Goal: Transaction & Acquisition: Download file/media

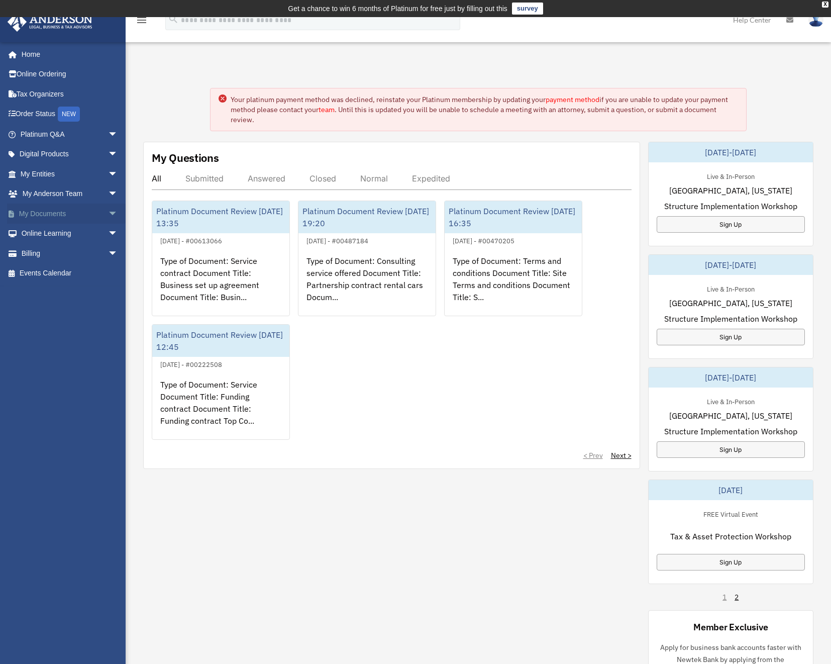
click at [84, 207] on link "My Documents arrow_drop_down" at bounding box center [70, 213] width 126 height 20
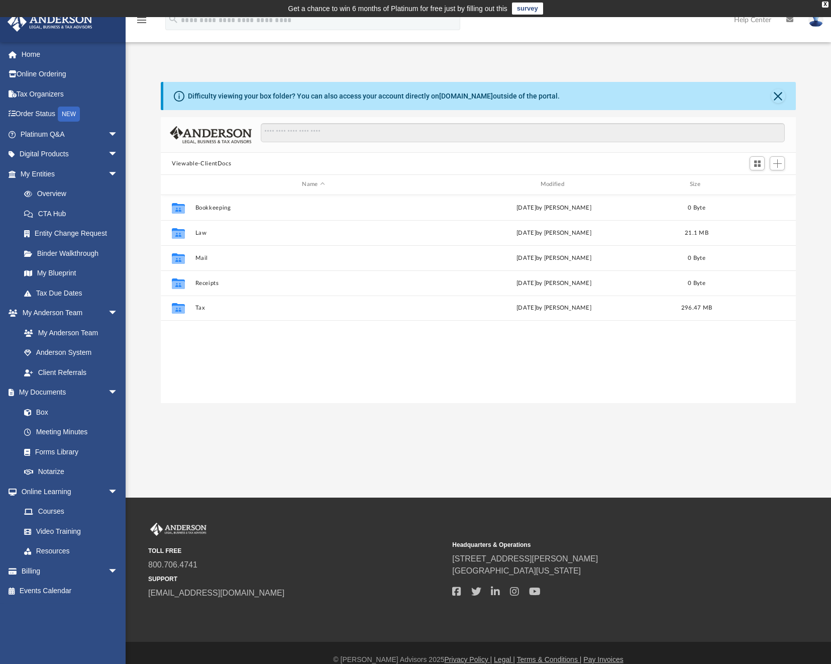
scroll to position [221, 627]
click at [290, 127] on input "Search files and folders" at bounding box center [523, 132] width 524 height 19
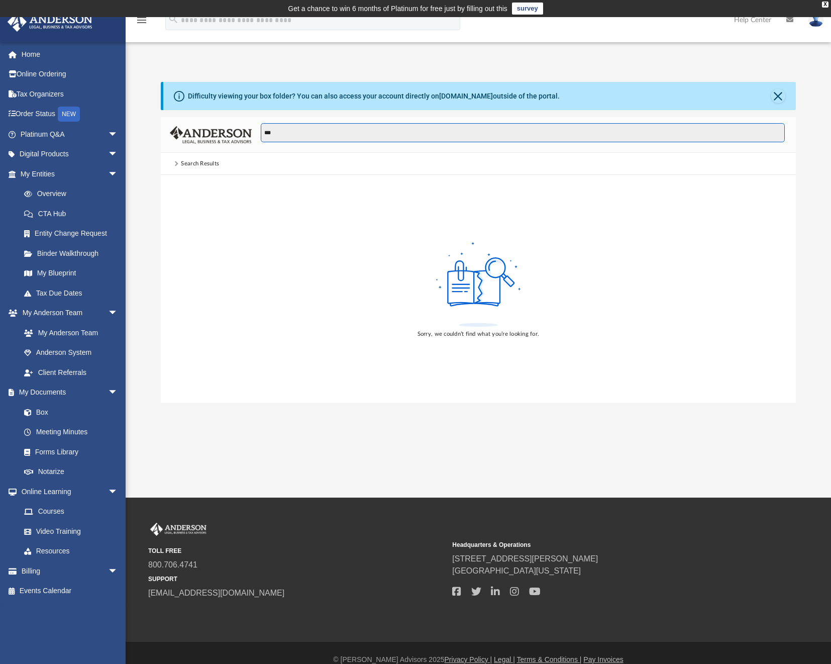
click at [318, 135] on input "***" at bounding box center [523, 132] width 524 height 19
type input "*"
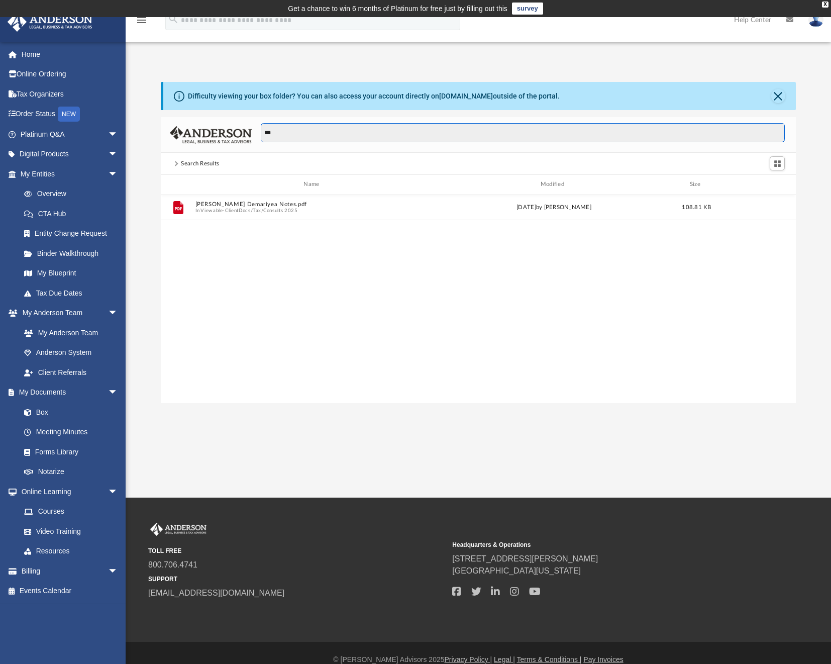
drag, startPoint x: 301, startPoint y: 138, endPoint x: 203, endPoint y: 122, distance: 99.7
click at [204, 123] on div "***" at bounding box center [478, 135] width 635 height 36
type input "*"
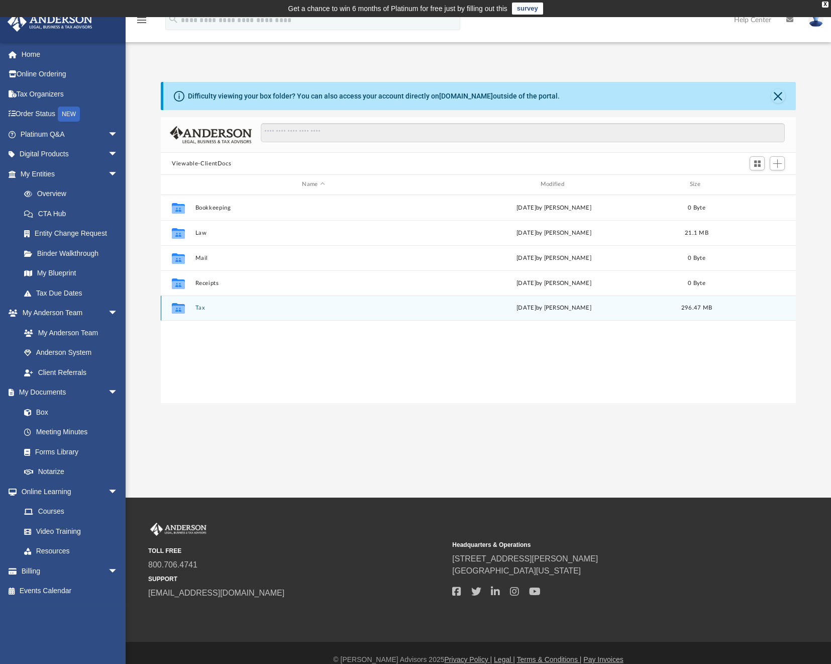
click at [193, 307] on div "Collaborated Folder Tax [DATE] by [PERSON_NAME] 296.47 MB" at bounding box center [478, 307] width 635 height 25
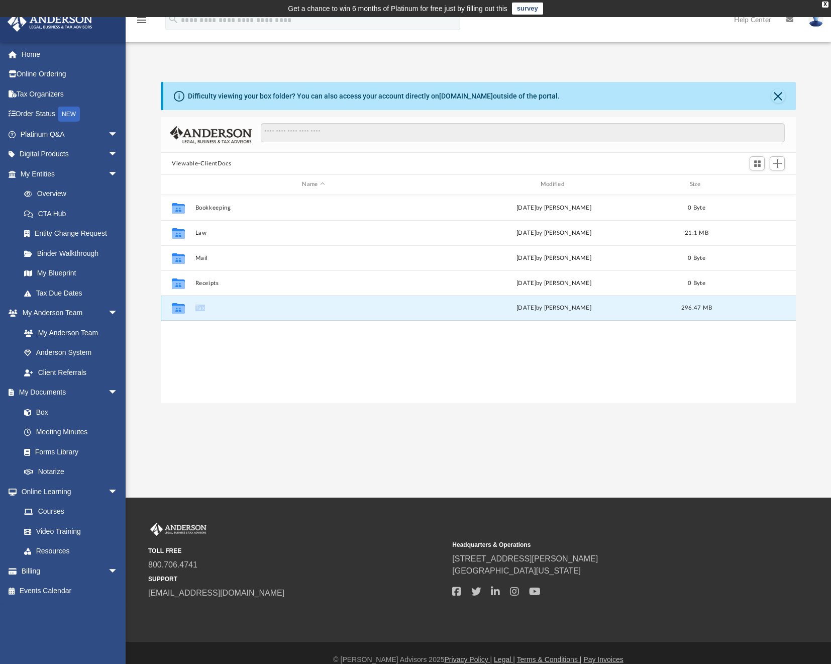
click at [193, 307] on div "Collaborated Folder Tax [DATE] by [PERSON_NAME] 296.47 MB" at bounding box center [478, 307] width 635 height 25
click at [180, 307] on icon "grid" at bounding box center [178, 309] width 13 height 8
click at [242, 307] on button "Tax" at bounding box center [313, 307] width 236 height 7
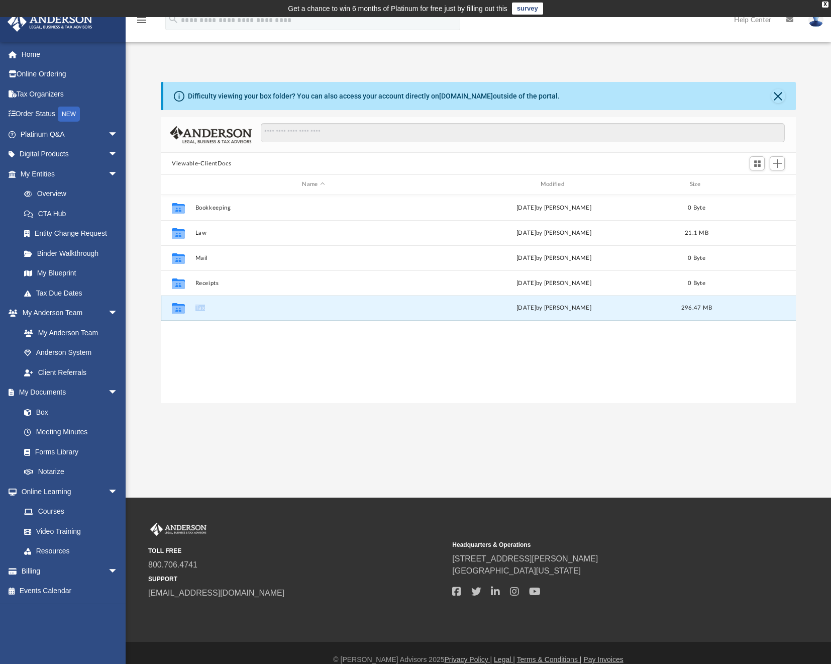
drag, startPoint x: 243, startPoint y: 307, endPoint x: 253, endPoint y: 306, distance: 10.1
click at [243, 307] on button "Tax" at bounding box center [313, 307] width 236 height 7
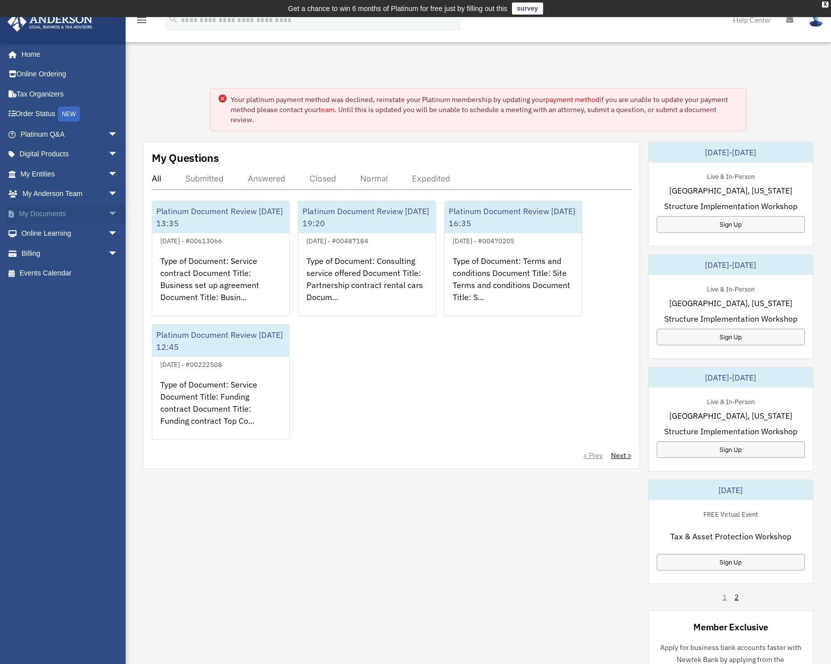
click at [108, 210] on span "arrow_drop_down" at bounding box center [118, 213] width 20 height 21
click at [94, 269] on link "Forms Library" at bounding box center [73, 273] width 119 height 20
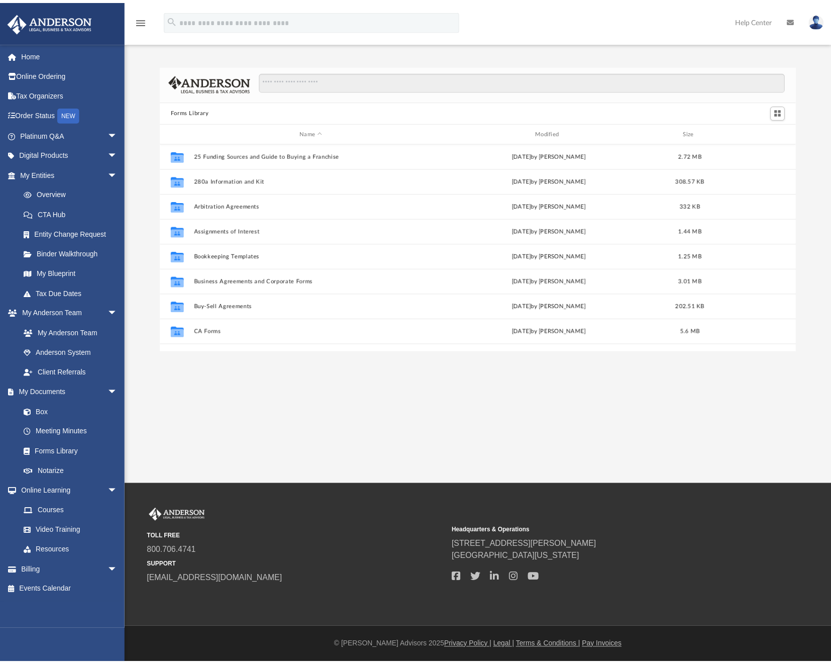
scroll to position [221, 627]
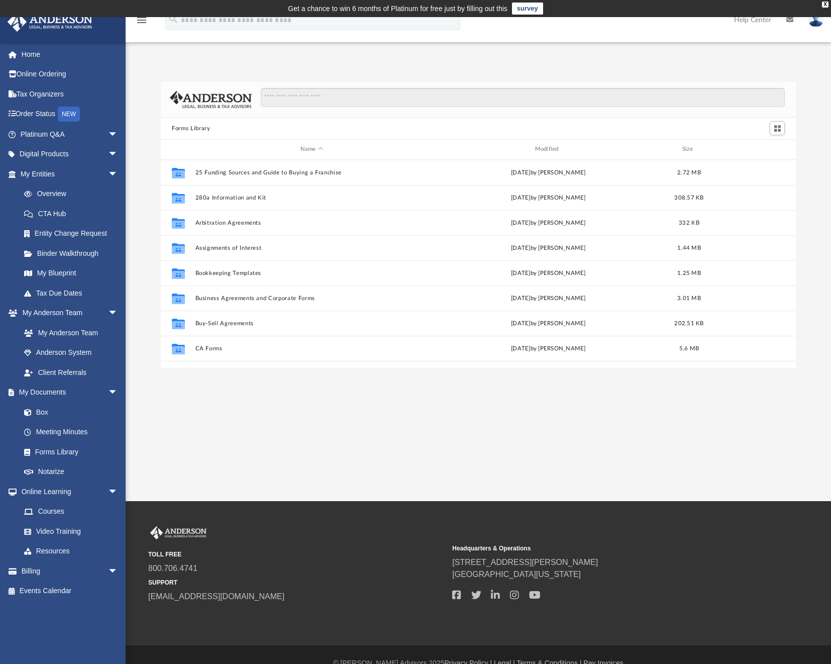
click at [332, 85] on div at bounding box center [478, 100] width 635 height 36
click at [330, 92] on input "Search files and folders" at bounding box center [523, 97] width 524 height 19
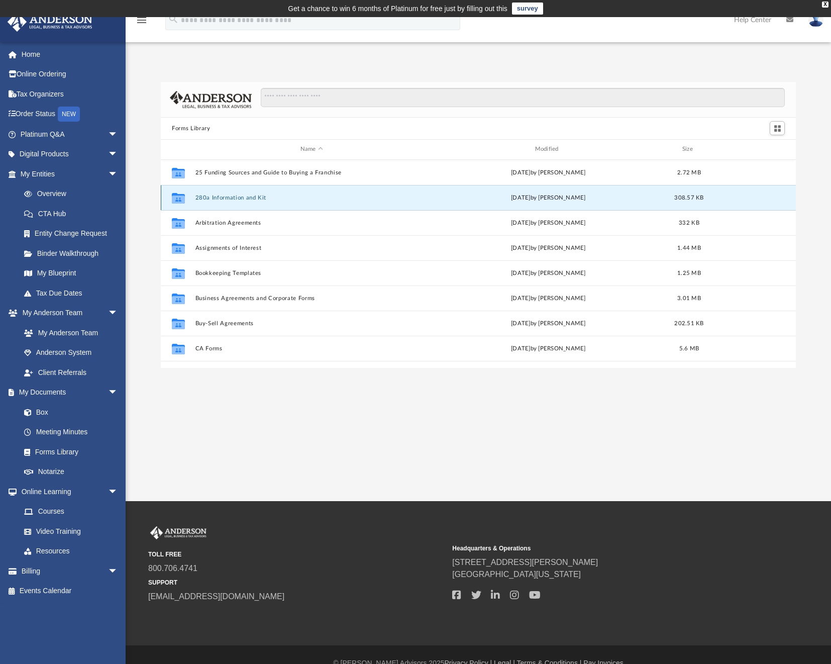
click at [239, 196] on button "280a Information and Kit" at bounding box center [311, 197] width 233 height 7
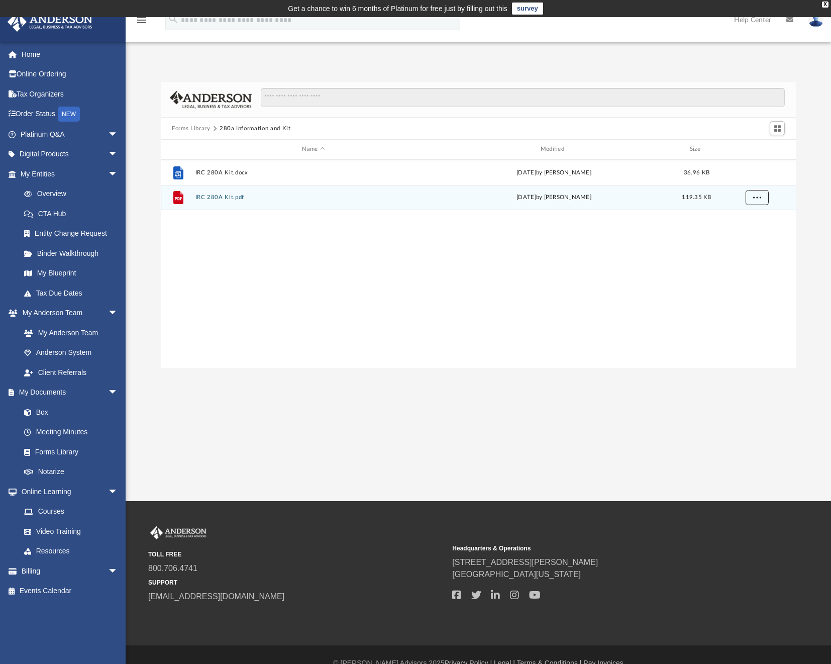
click at [765, 195] on button "More options" at bounding box center [756, 197] width 23 height 15
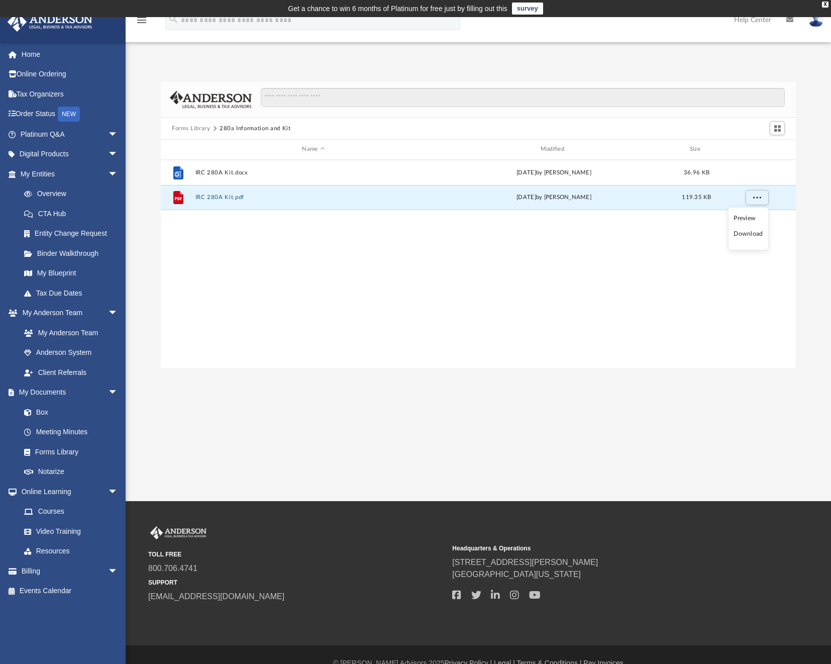
click at [755, 235] on li "Download" at bounding box center [747, 234] width 29 height 11
